Goal: Task Accomplishment & Management: Manage account settings

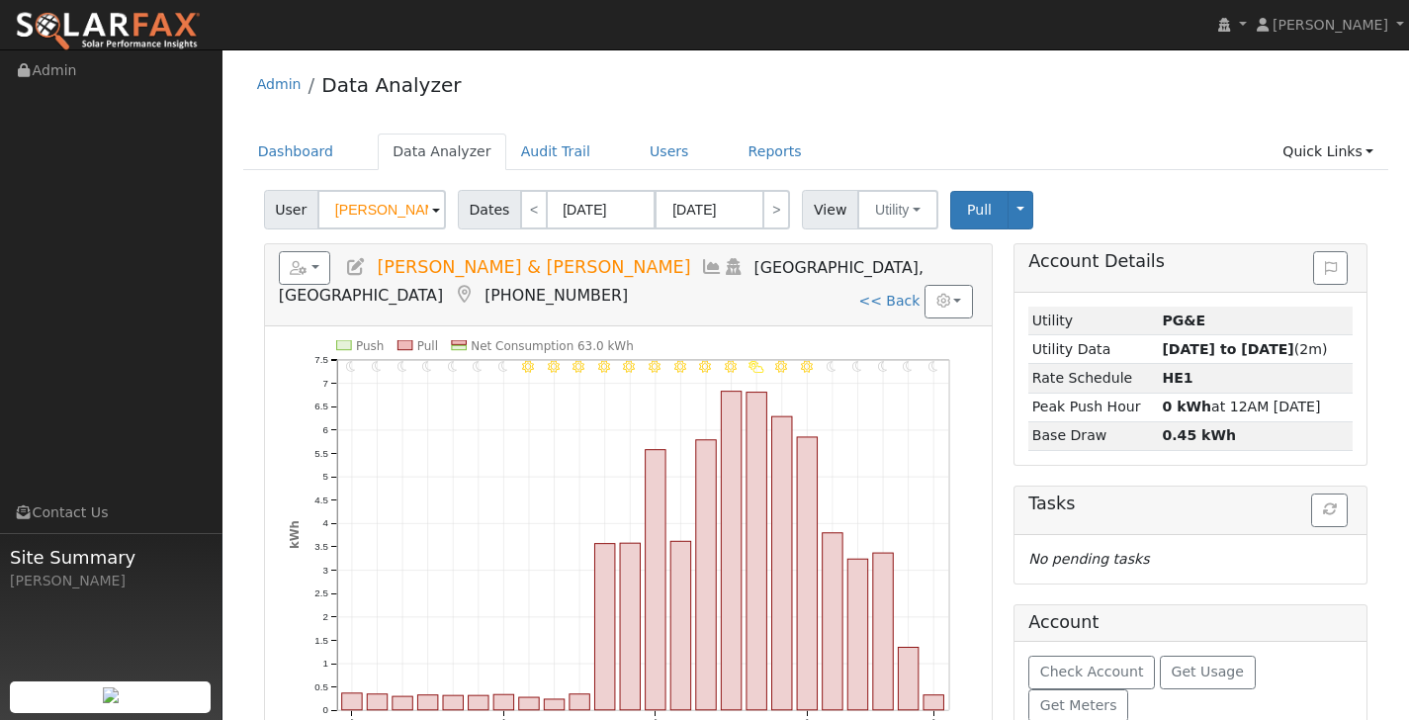
scroll to position [4, 0]
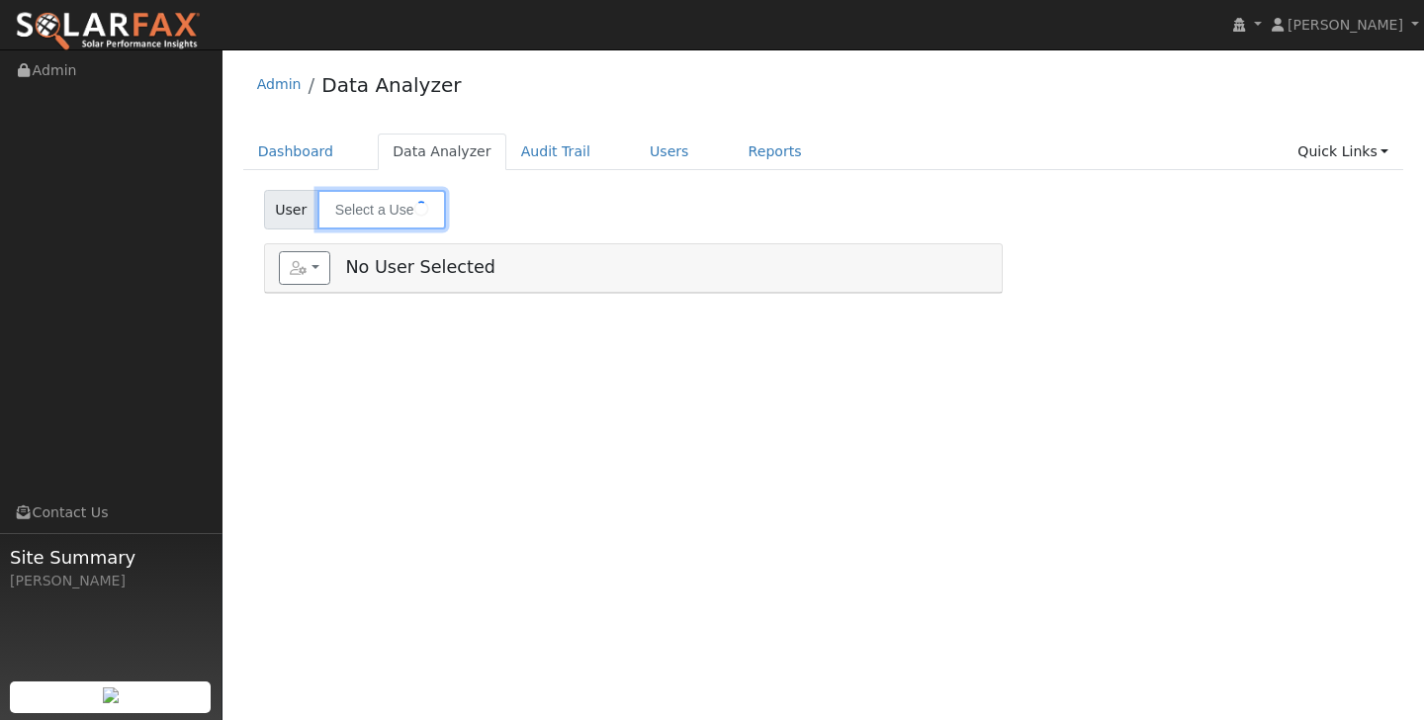
type input "Allison & Evan Prince"
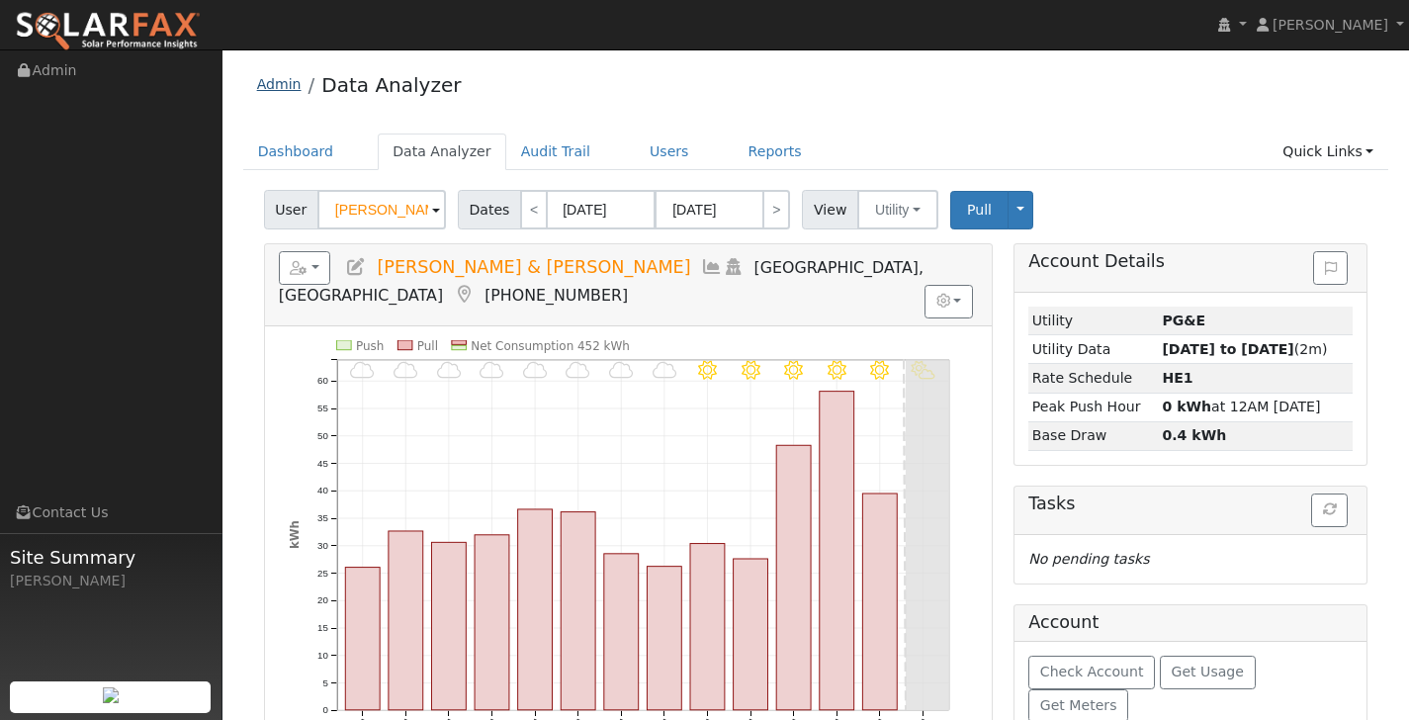
click at [274, 79] on link "Admin" at bounding box center [279, 84] width 45 height 16
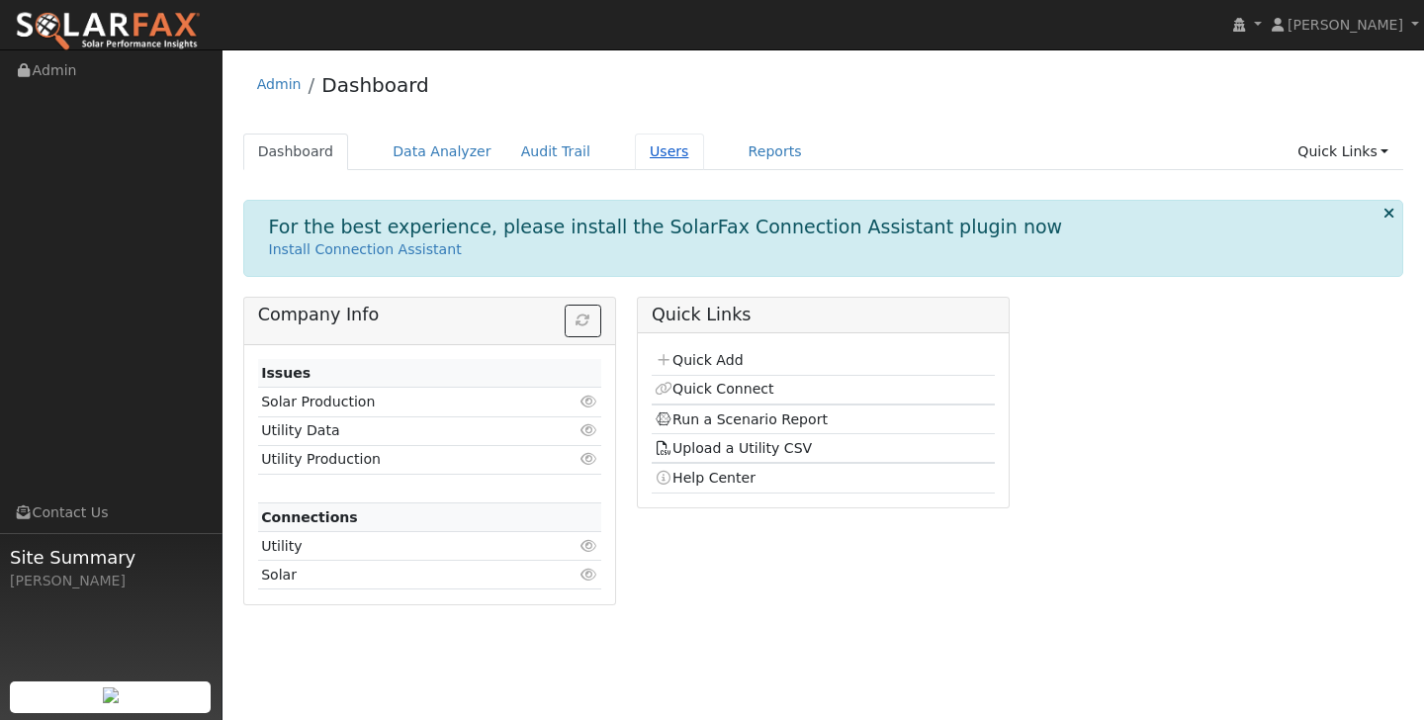
click at [643, 137] on link "Users" at bounding box center [669, 152] width 69 height 37
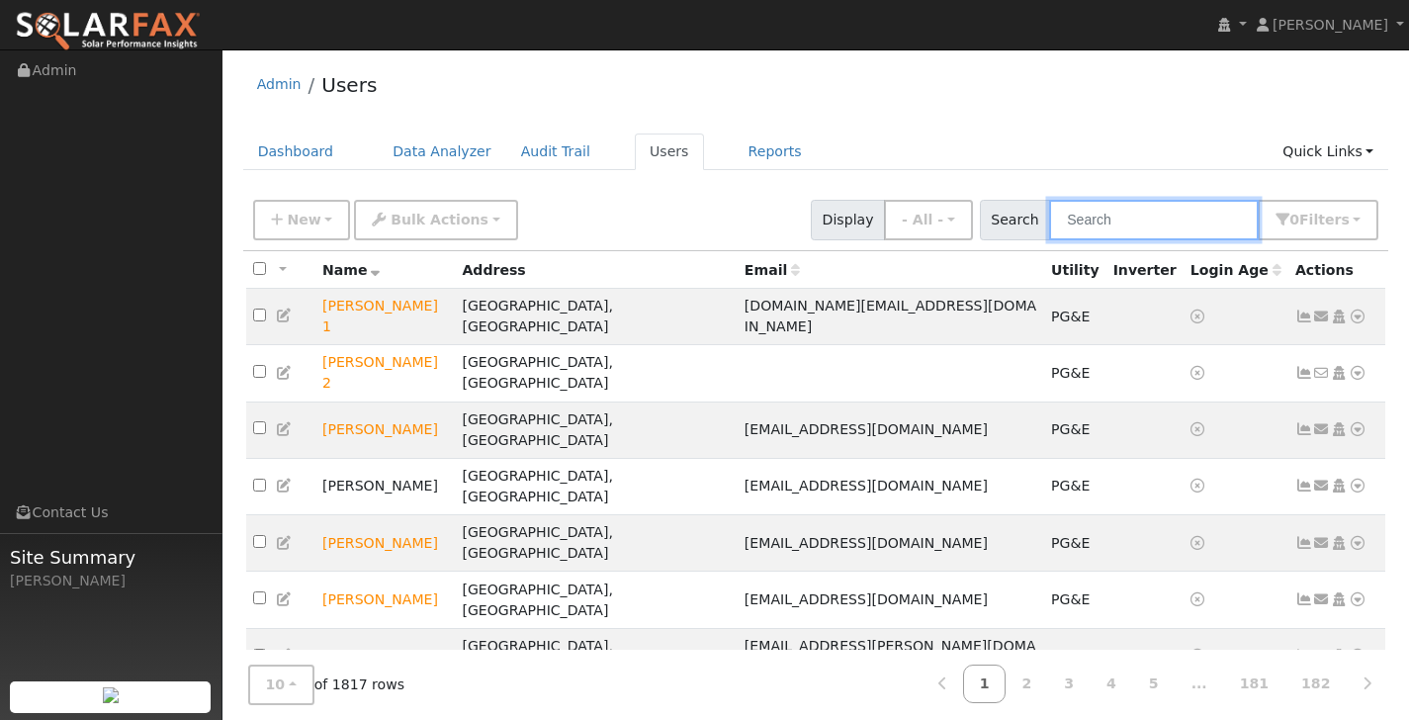
click at [1154, 226] on input "text" at bounding box center [1154, 220] width 210 height 41
type input "Price"
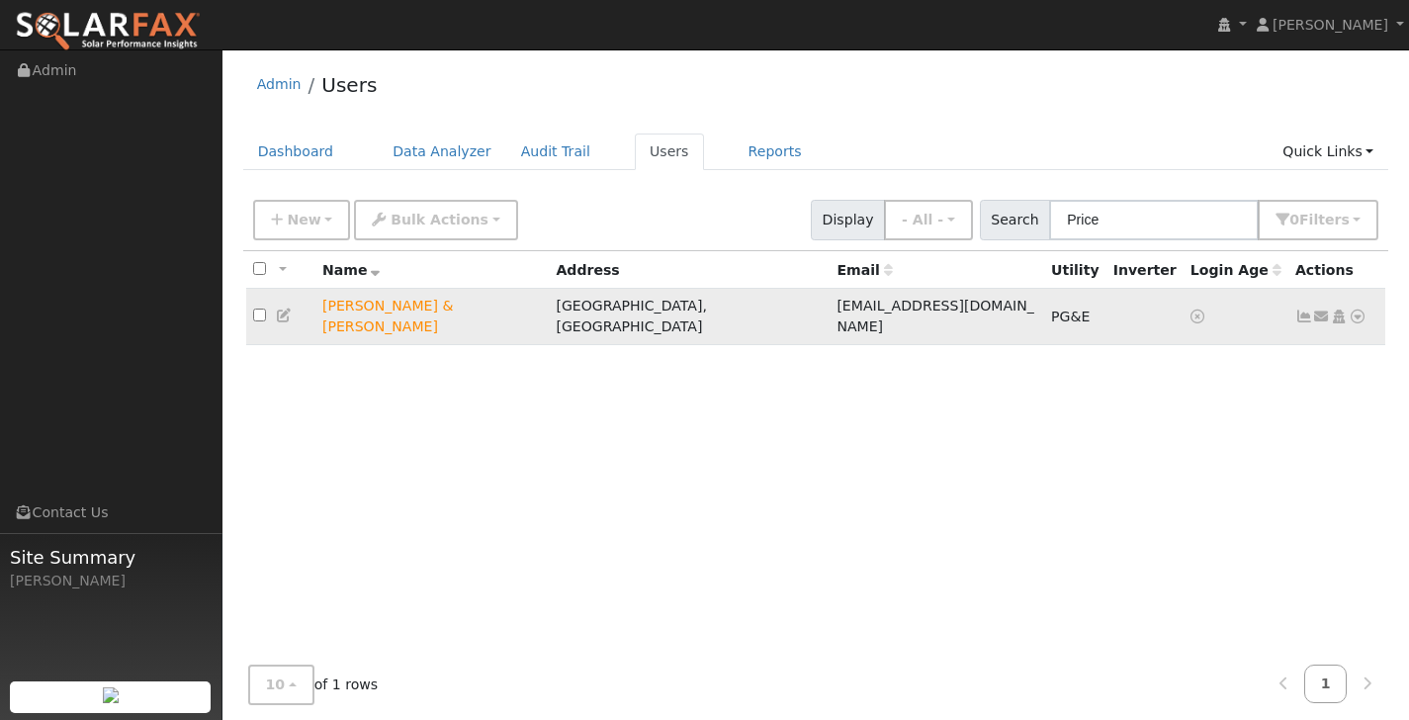
click at [1358, 314] on icon at bounding box center [1358, 317] width 18 height 14
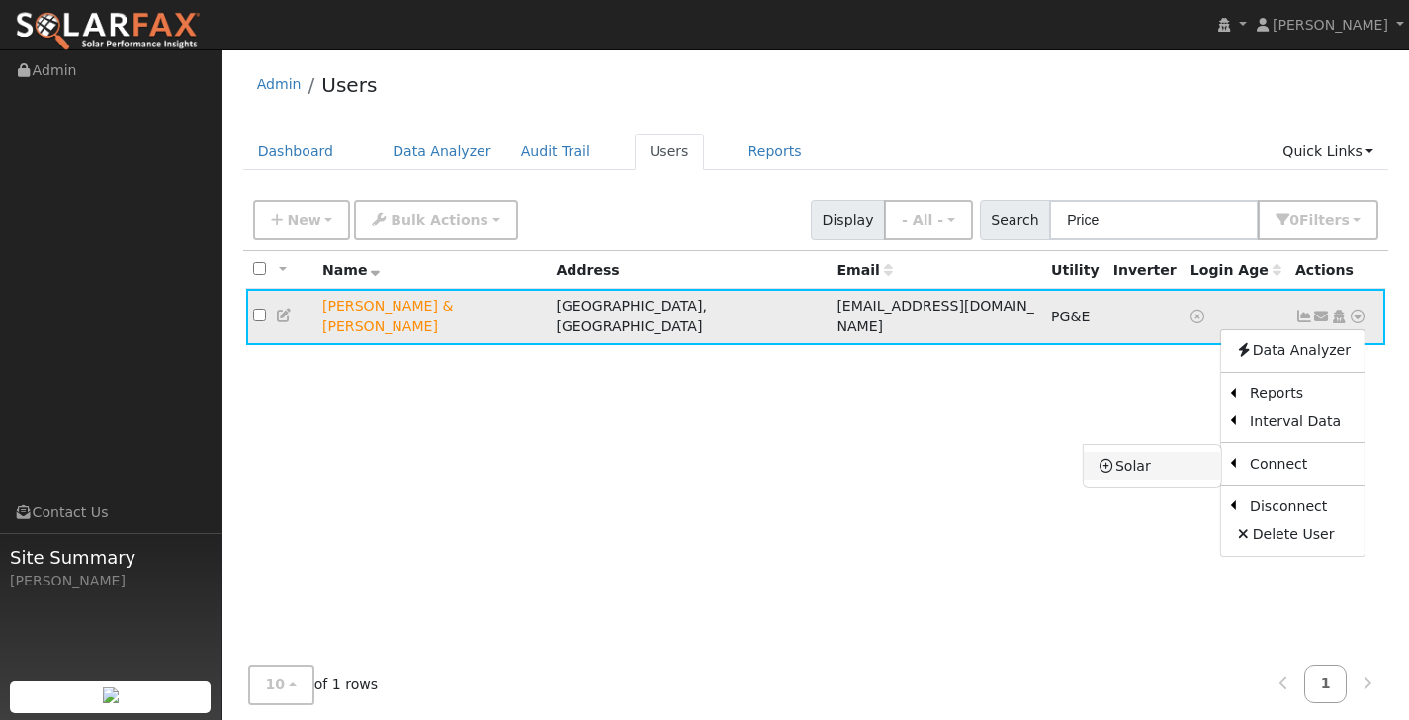
click at [1175, 452] on link "Solar" at bounding box center [1152, 466] width 137 height 28
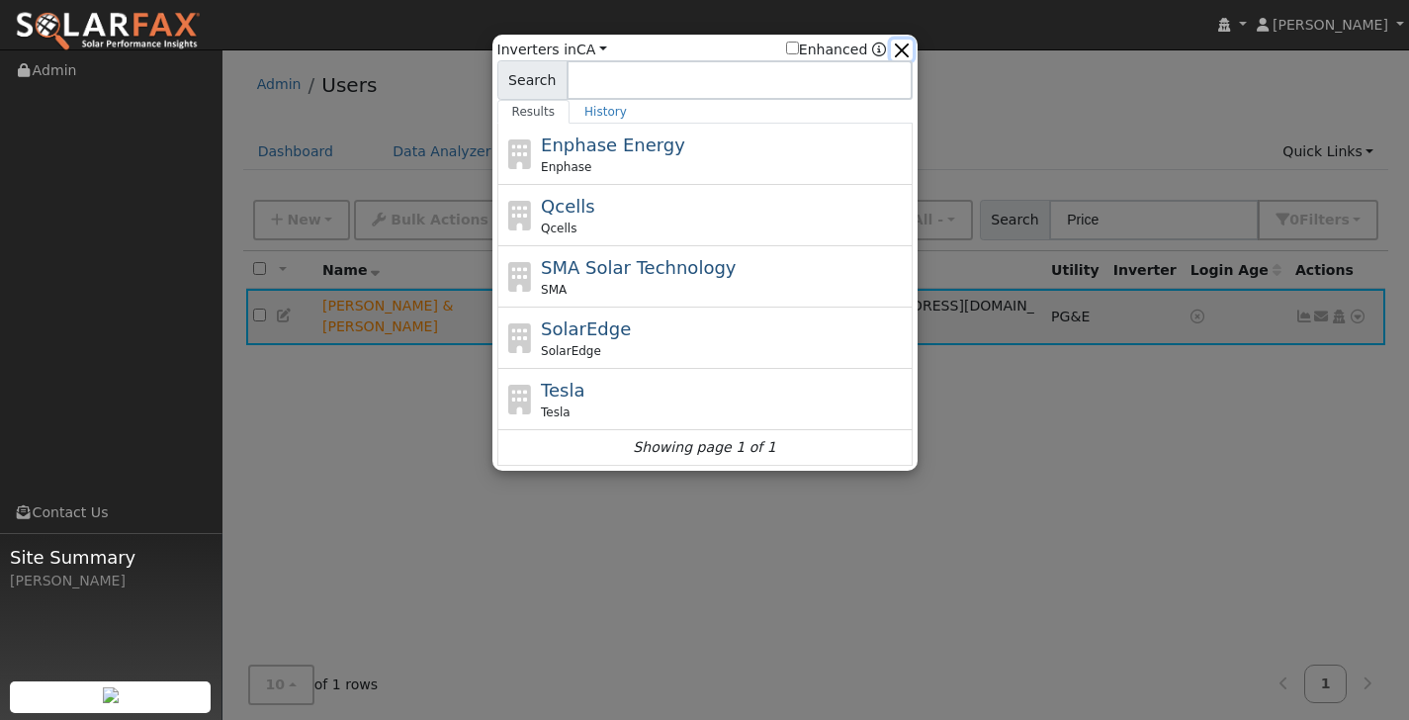
click at [911, 49] on button "button" at bounding box center [901, 50] width 21 height 21
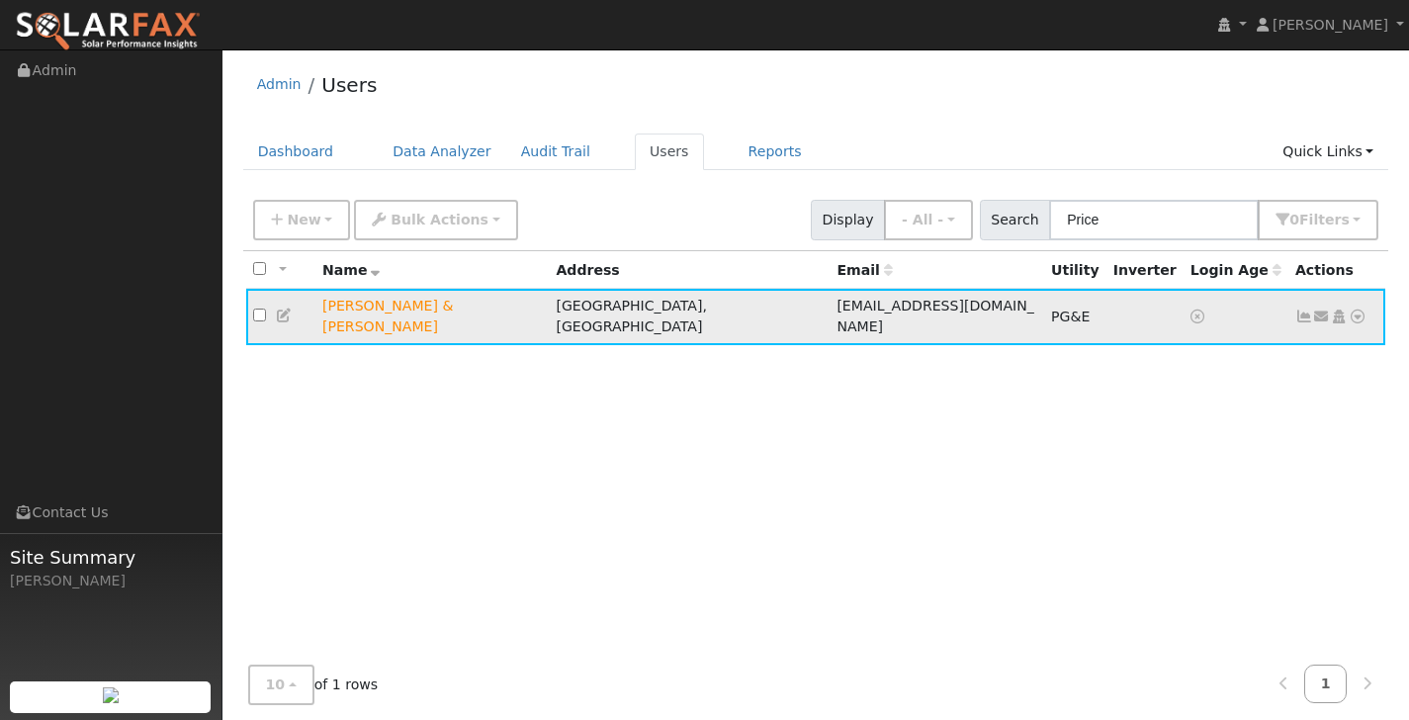
click at [1363, 307] on link at bounding box center [1358, 317] width 18 height 21
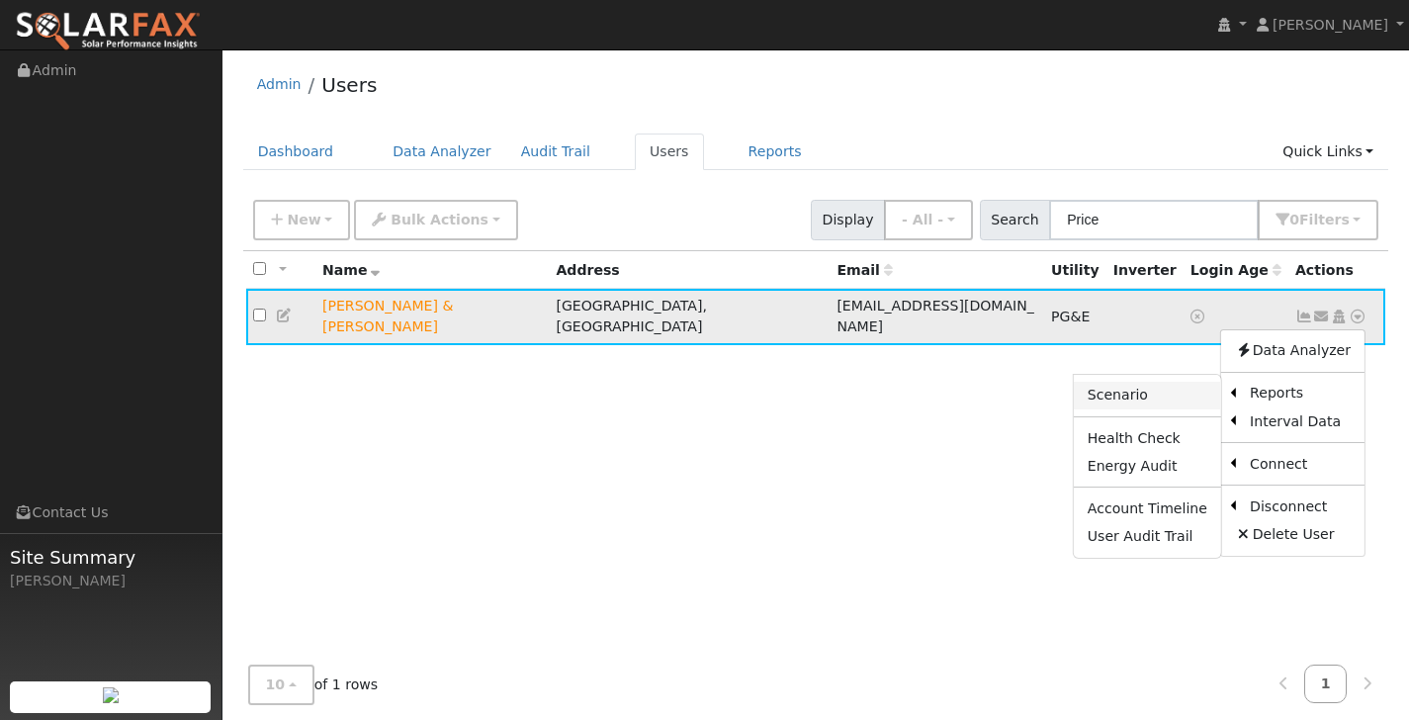
click at [1132, 389] on link "Scenario" at bounding box center [1147, 396] width 147 height 28
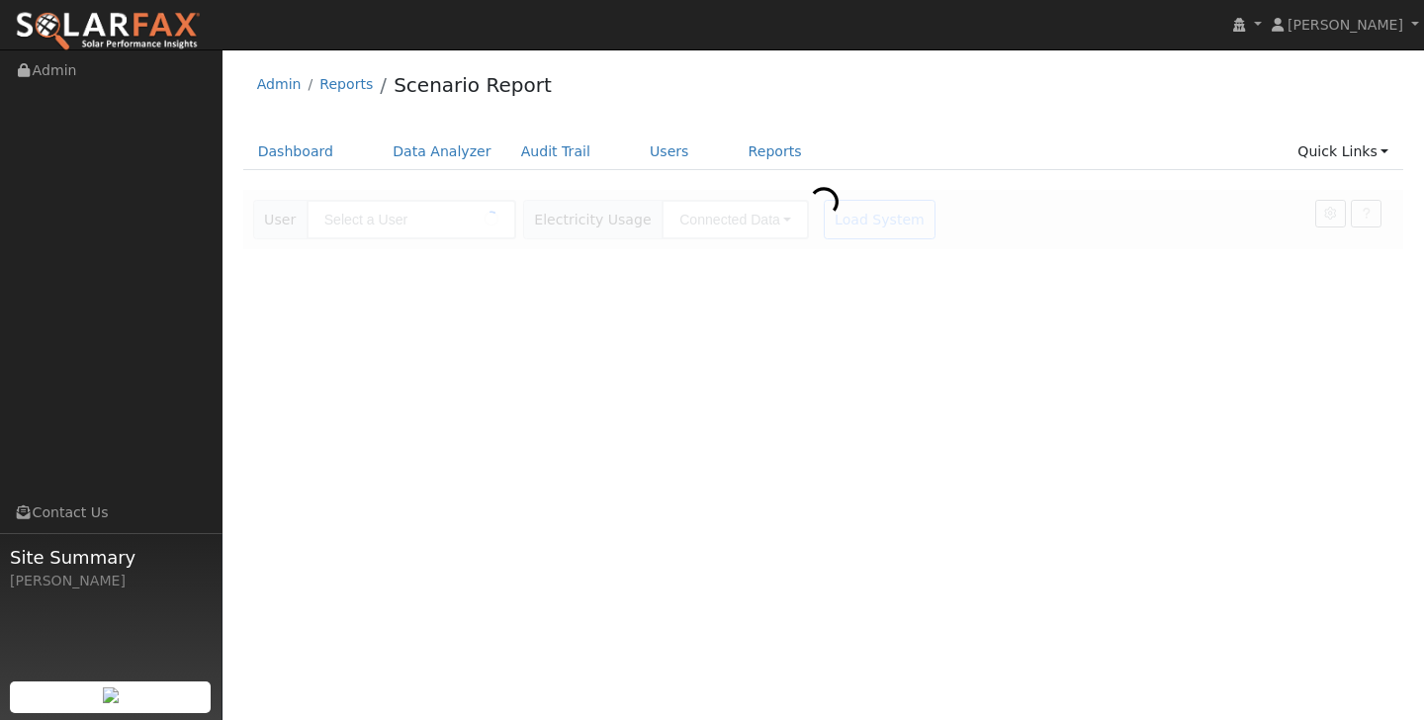
type input "[PERSON_NAME] & [PERSON_NAME]"
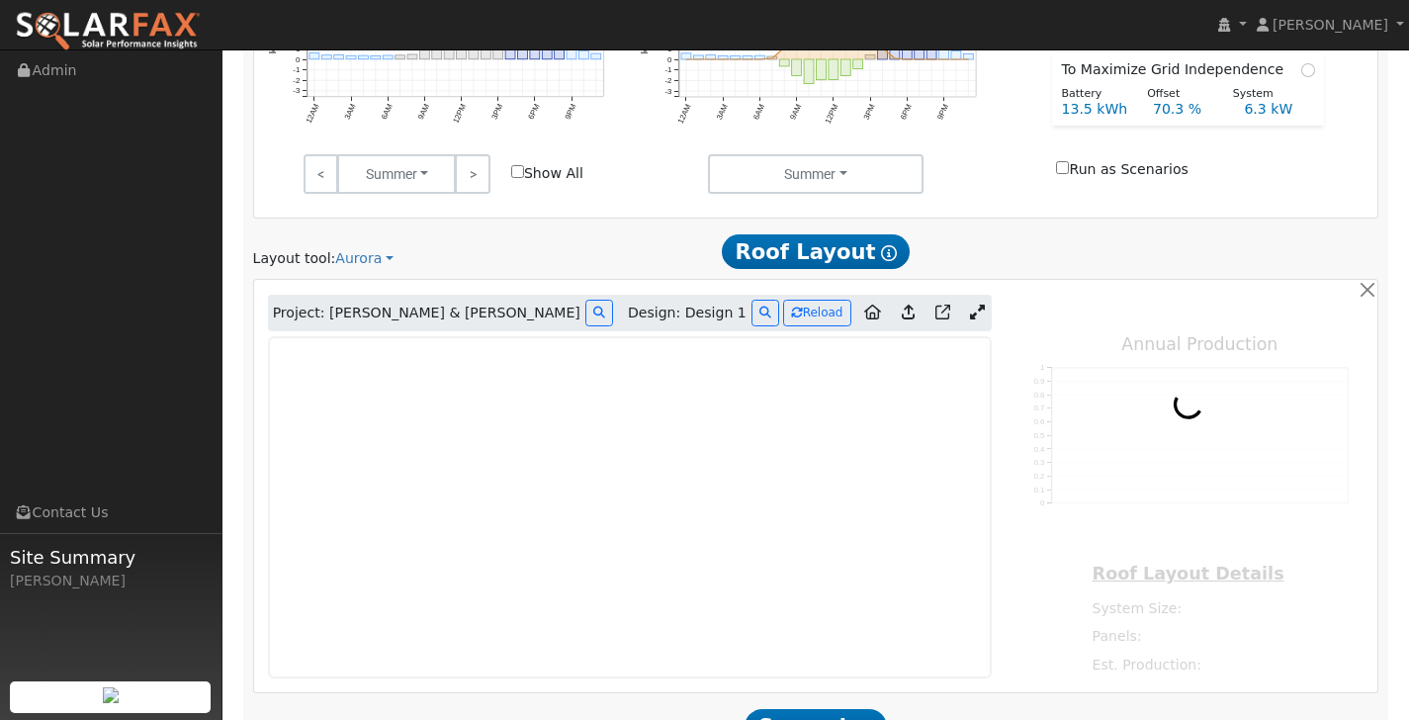
scroll to position [1124, 0]
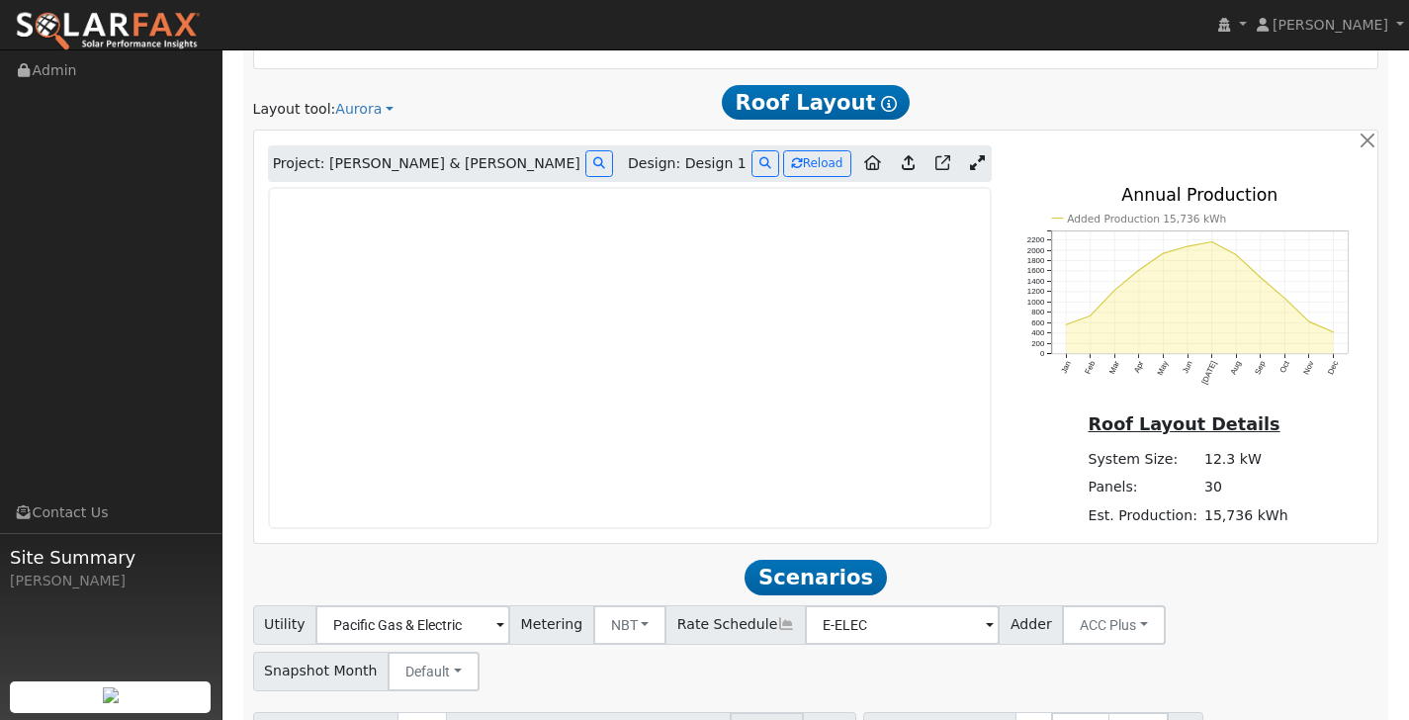
type input "15736"
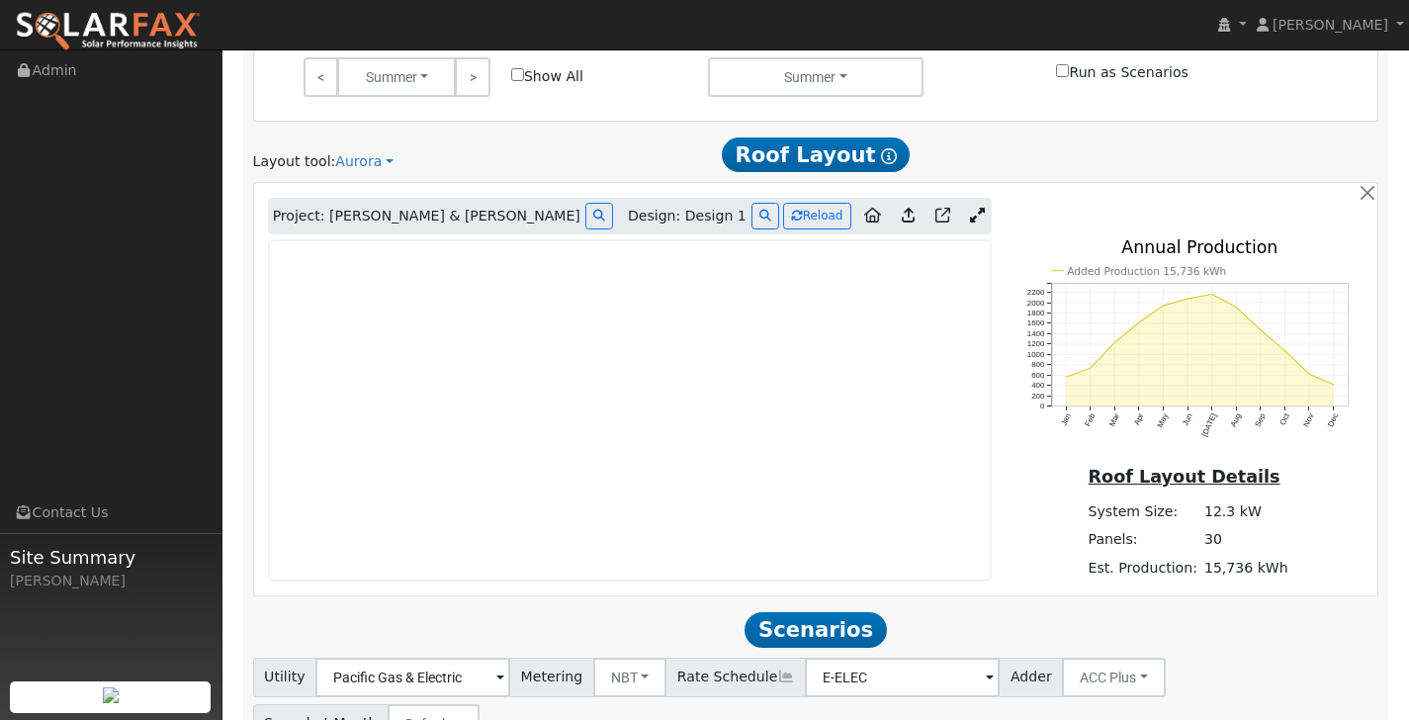
scroll to position [1190, 0]
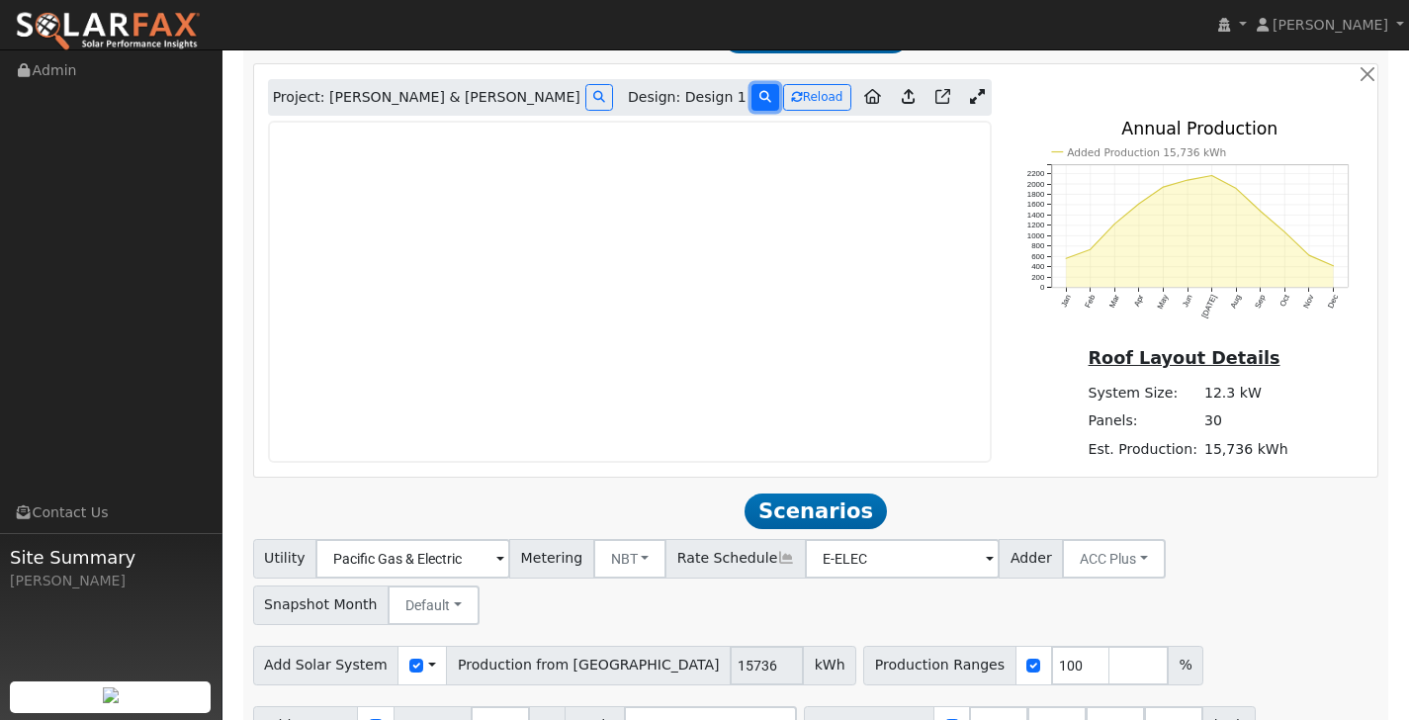
click at [752, 98] on button at bounding box center [766, 97] width 28 height 27
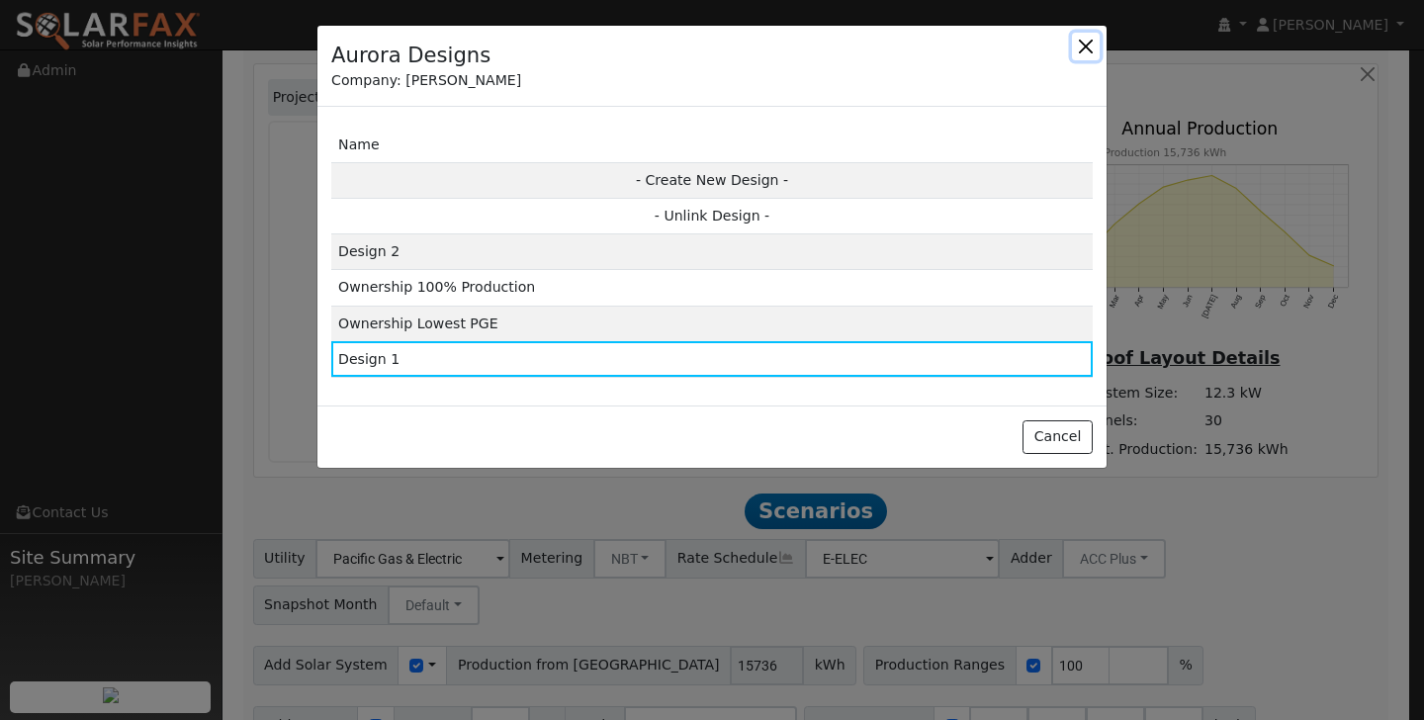
click at [1083, 49] on button "button" at bounding box center [1086, 47] width 28 height 28
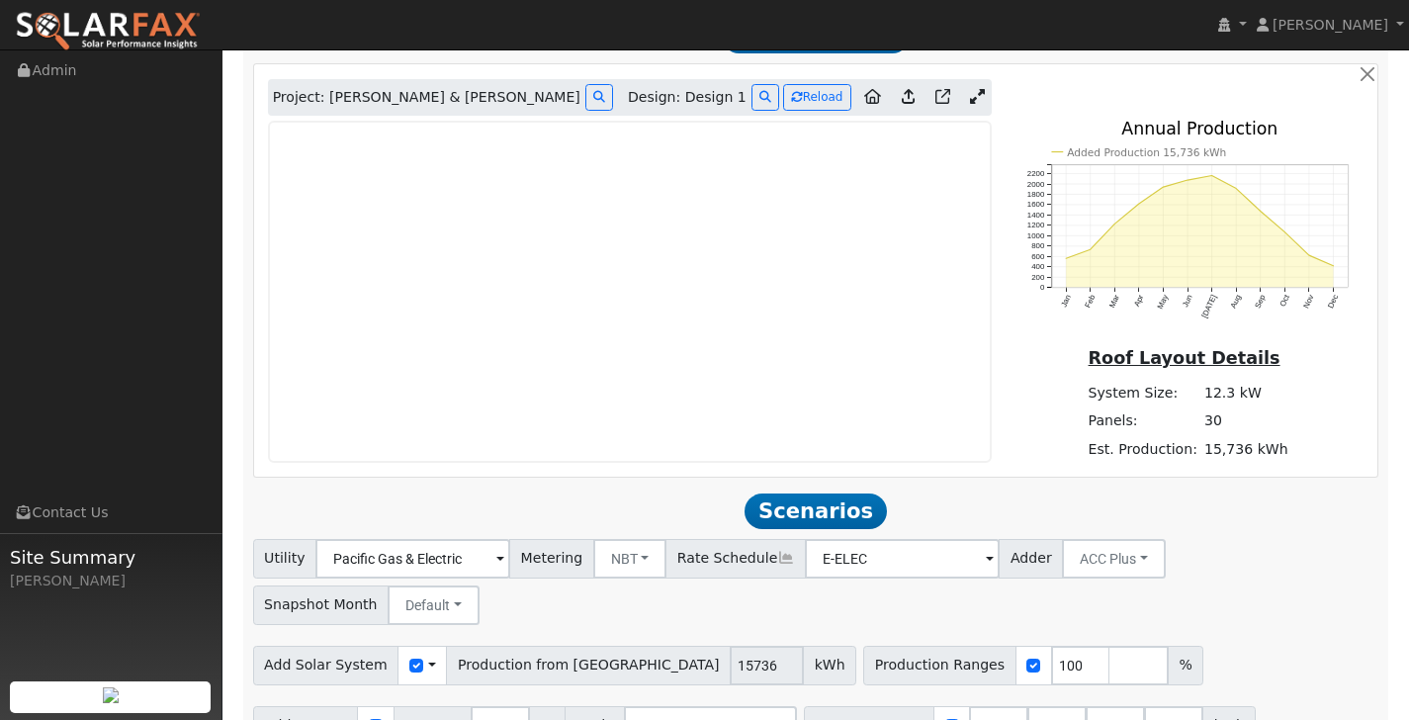
click at [980, 91] on icon at bounding box center [977, 96] width 15 height 15
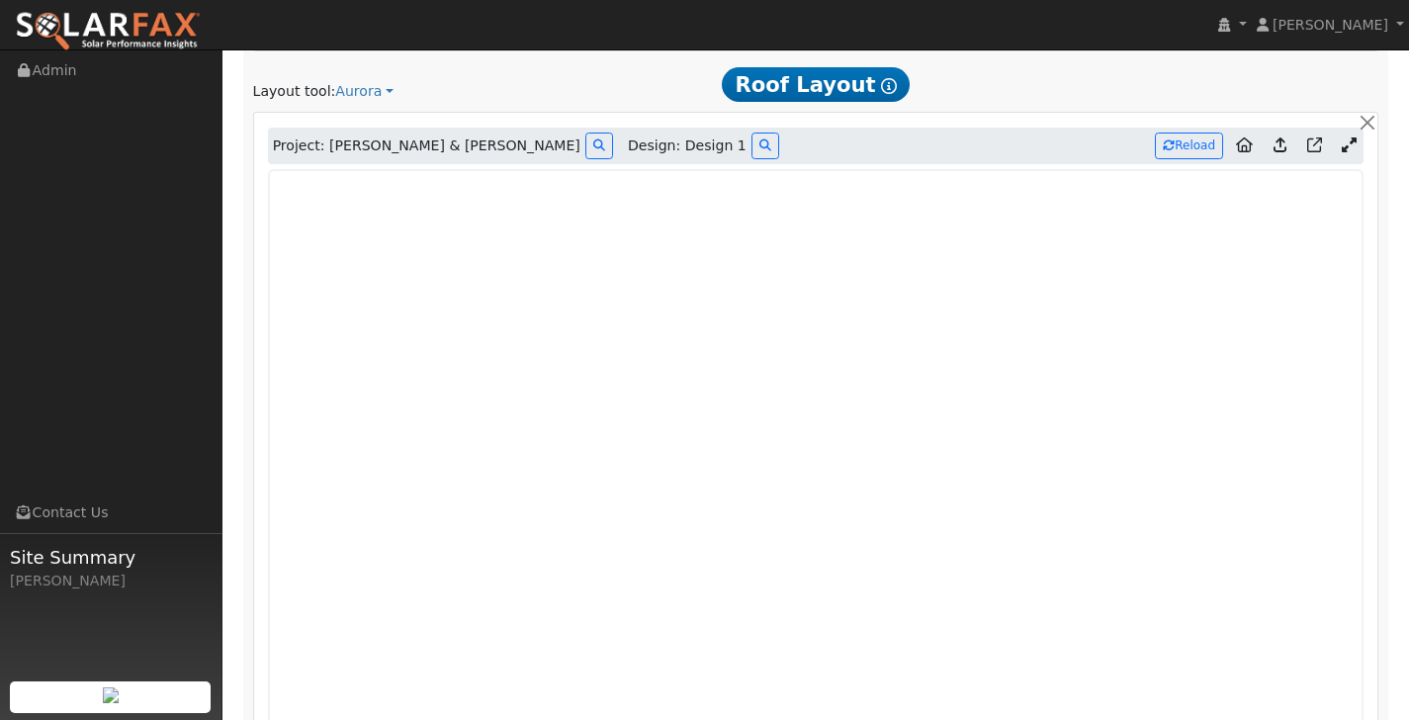
scroll to position [1135, 0]
